Goal: Task Accomplishment & Management: Manage account settings

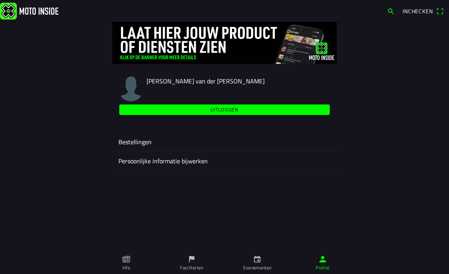
click at [137, 139] on ion-label "Bestellingen" at bounding box center [224, 141] width 212 height 9
click at [156, 160] on ion-label "Persoonlijke informatie bijwerken" at bounding box center [224, 160] width 212 height 9
click at [171, 58] on img at bounding box center [224, 43] width 224 height 42
click at [127, 261] on icon "paper" at bounding box center [126, 259] width 9 height 9
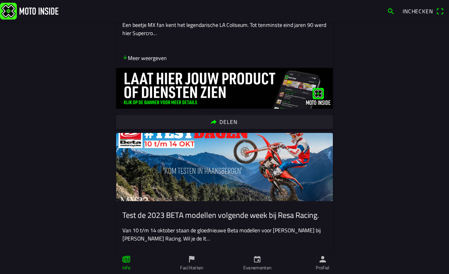
scroll to position [3817, 0]
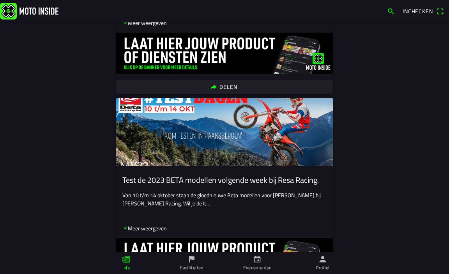
drag, startPoint x: 116, startPoint y: 136, endPoint x: 0, endPoint y: 289, distance: 192.2
